Goal: Use online tool/utility: Use online tool/utility

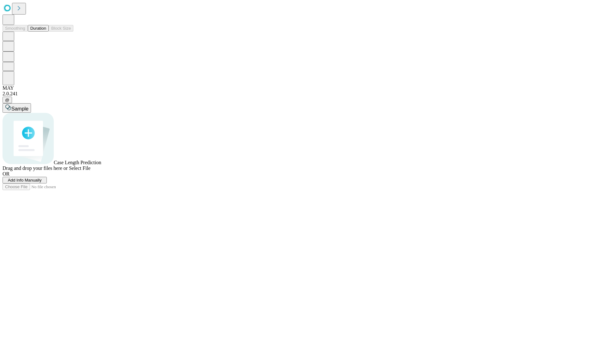
click at [46, 32] on button "Duration" at bounding box center [38, 28] width 21 height 7
click at [90, 171] on span "Select File" at bounding box center [79, 168] width 21 height 5
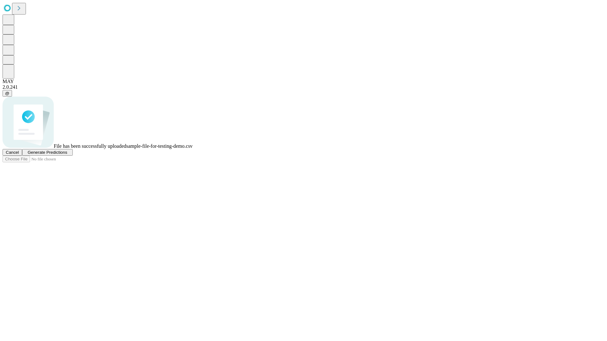
click at [67, 155] on span "Generate Predictions" at bounding box center [46, 152] width 39 height 5
